Goal: Task Accomplishment & Management: Manage account settings

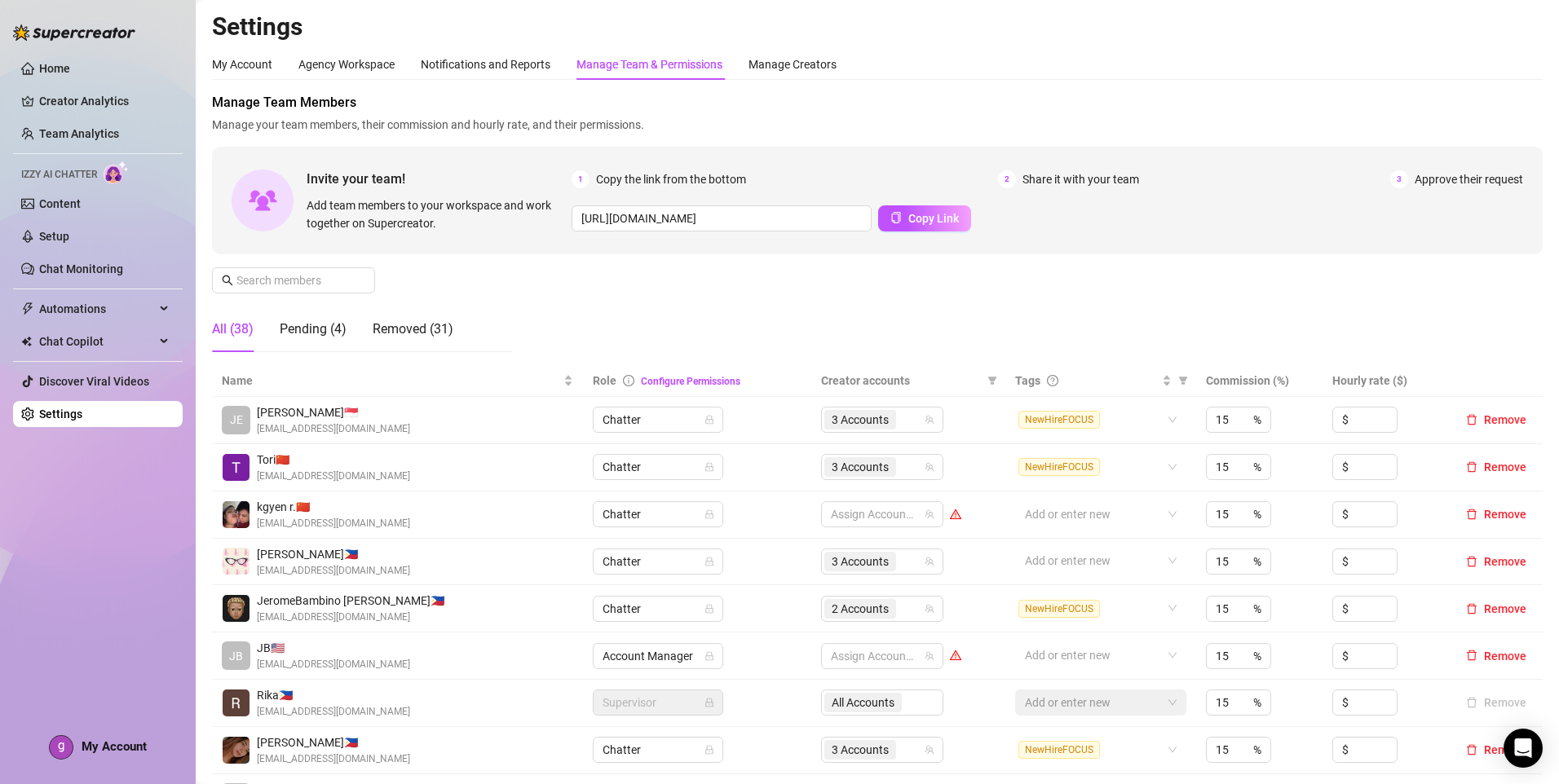
scroll to position [326, 0]
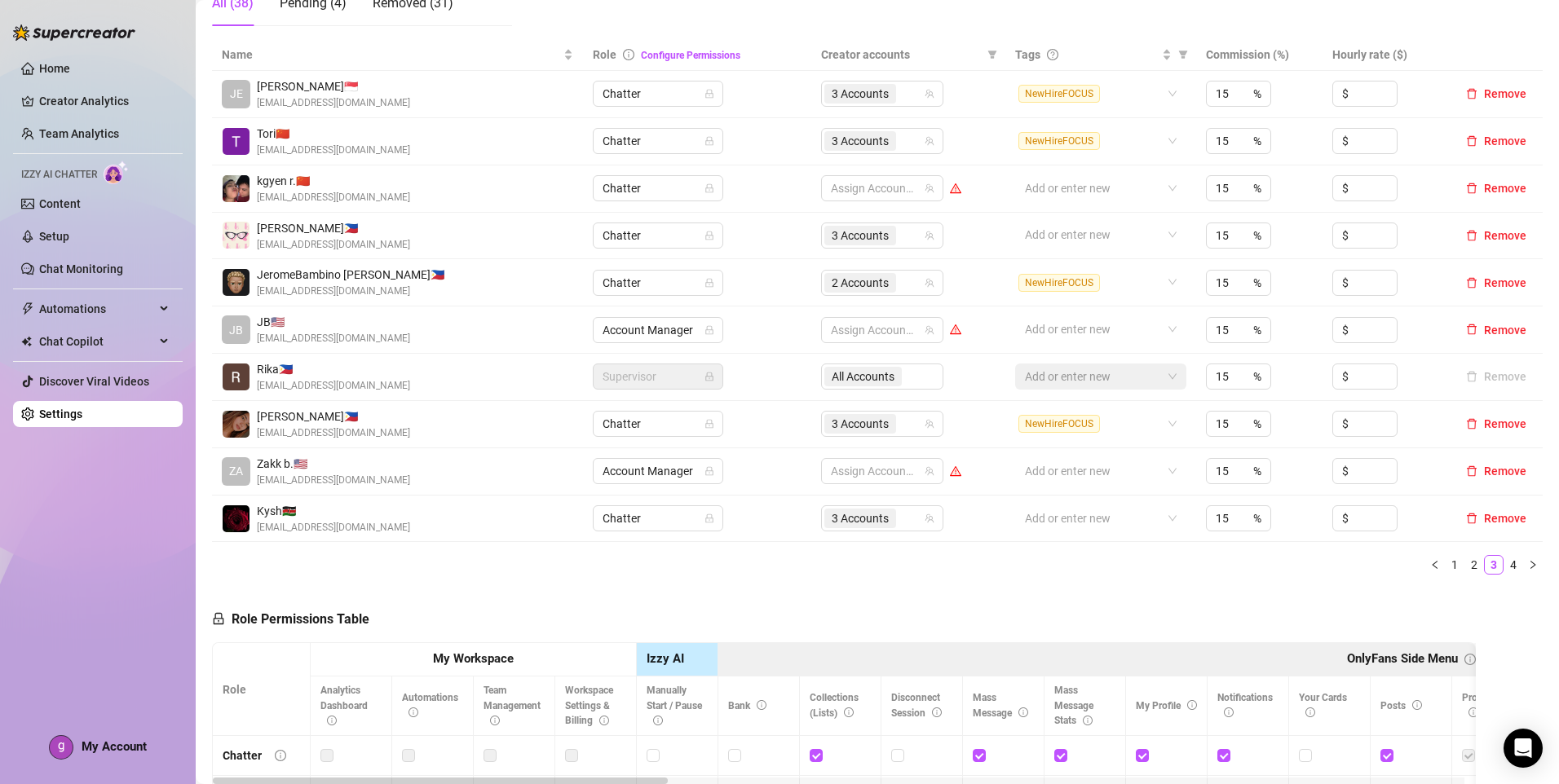
click at [116, 752] on span "My Account" at bounding box center [115, 745] width 65 height 15
click at [109, 757] on div "My Account" at bounding box center [98, 746] width 98 height 25
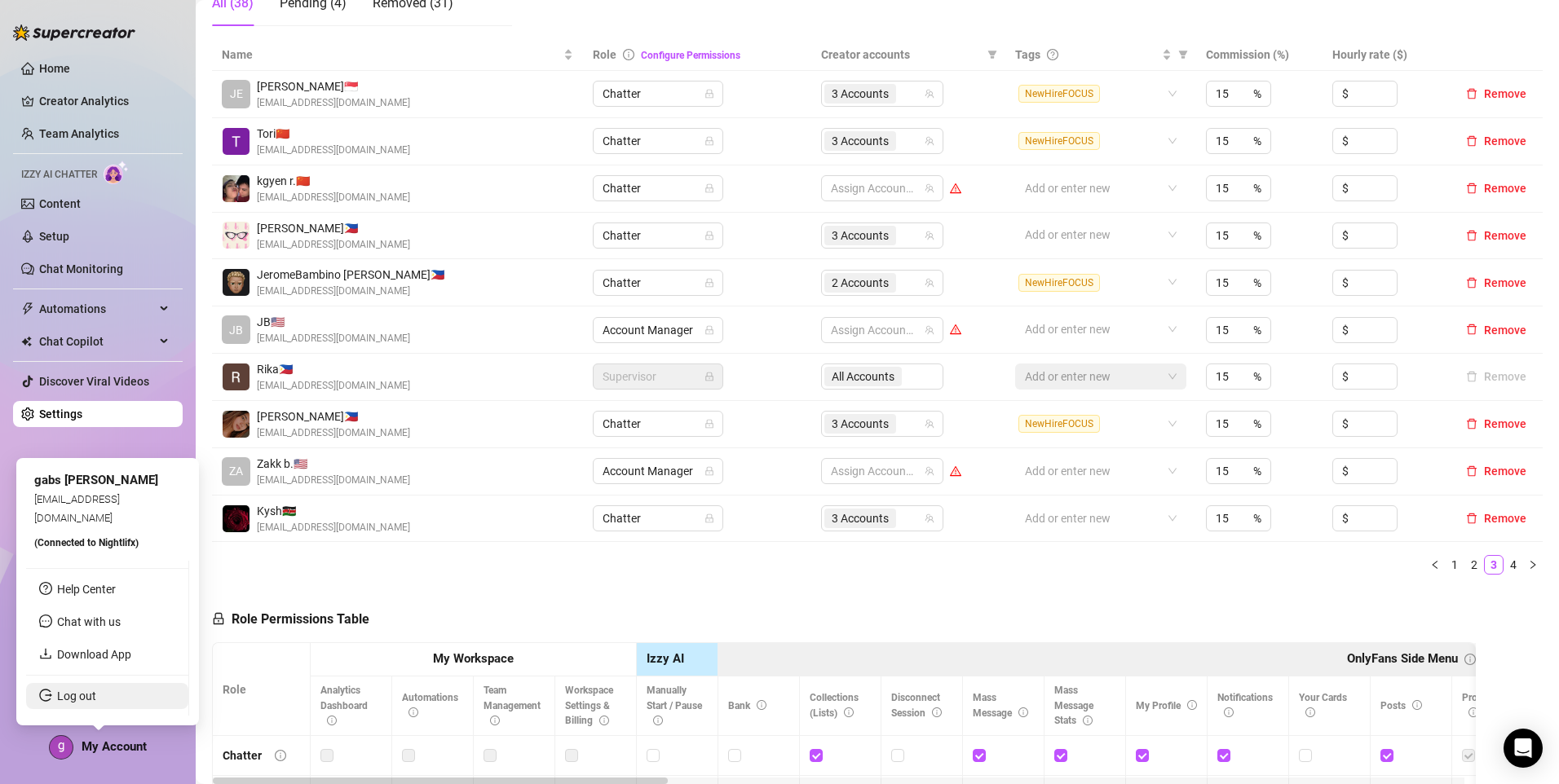
click at [96, 698] on link "Log out" at bounding box center [77, 695] width 40 height 13
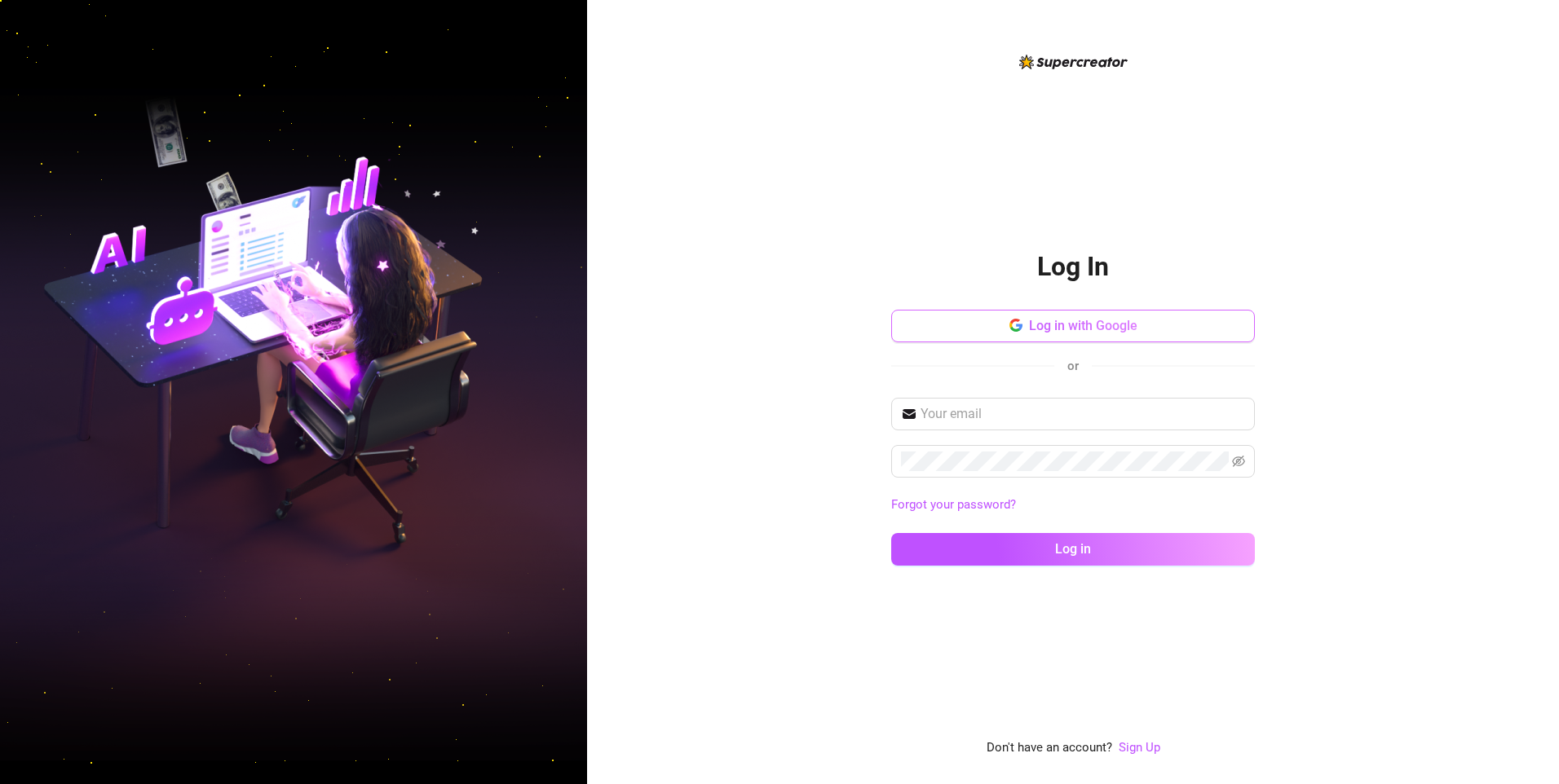
click at [1056, 325] on span "Log in with Google" at bounding box center [1083, 326] width 109 height 16
